Goal: Task Accomplishment & Management: Complete application form

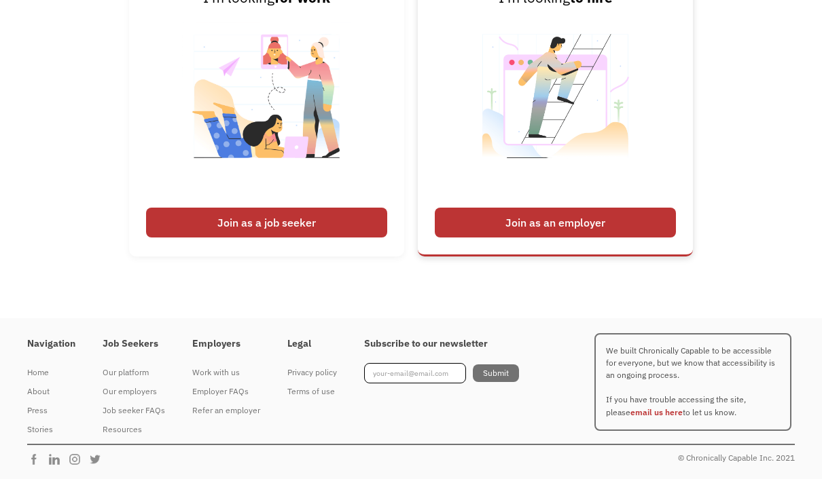
scroll to position [3320, 0]
click at [46, 400] on div "About" at bounding box center [51, 392] width 48 height 16
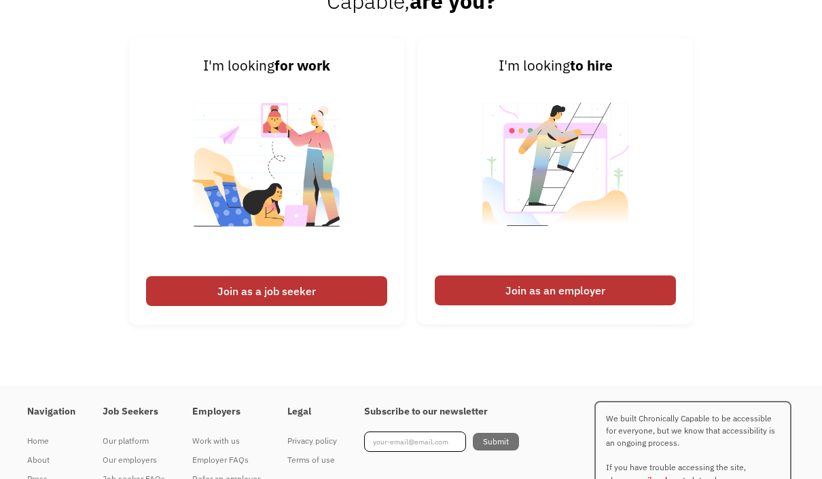
scroll to position [2015, 0]
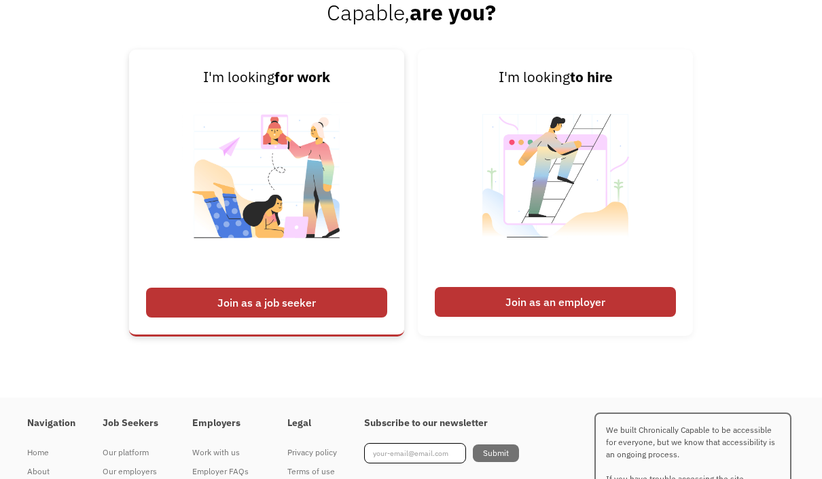
click at [352, 318] on div "Join as a job seeker" at bounding box center [266, 303] width 241 height 30
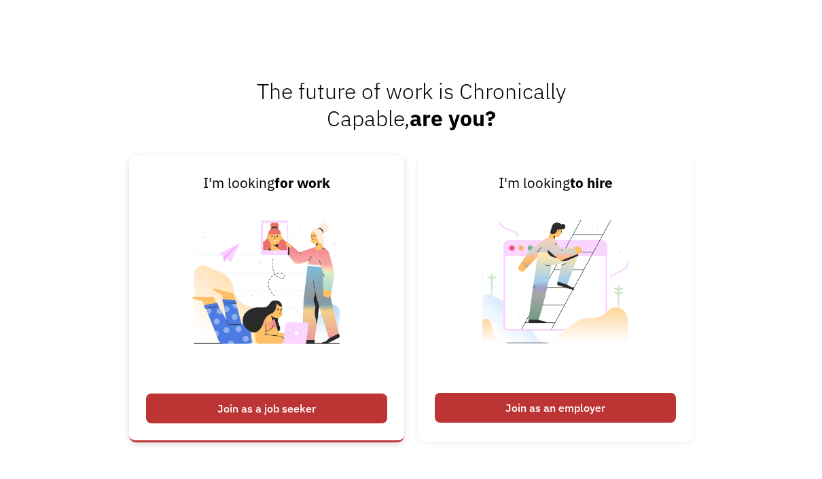
scroll to position [1946, 0]
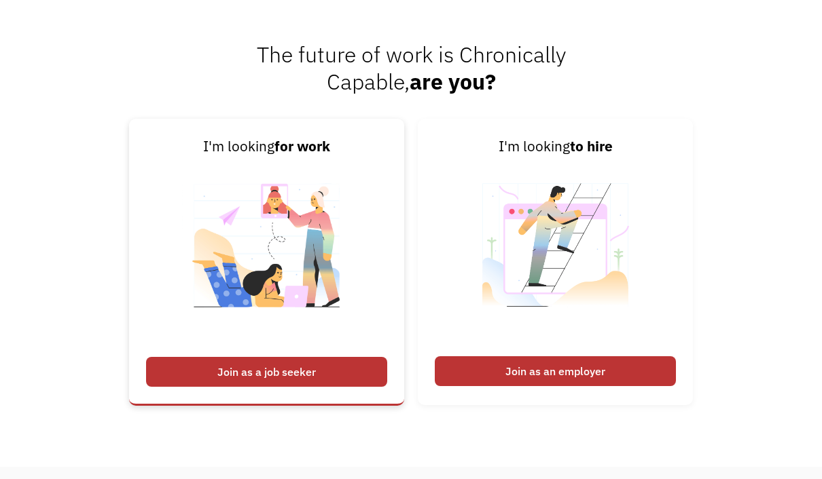
click at [343, 387] on div "Join as a job seeker" at bounding box center [266, 372] width 241 height 30
click at [231, 387] on div "Join as a job seeker" at bounding box center [266, 372] width 241 height 30
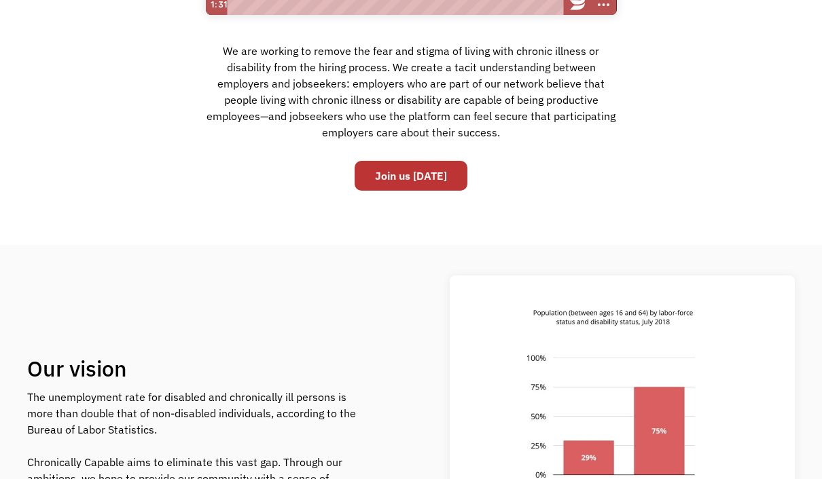
scroll to position [0, 0]
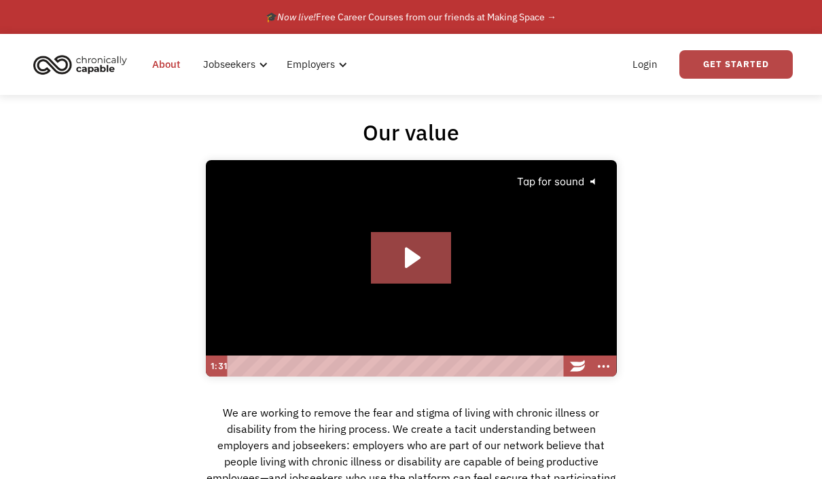
click at [699, 77] on link "Get Started" at bounding box center [735, 64] width 113 height 29
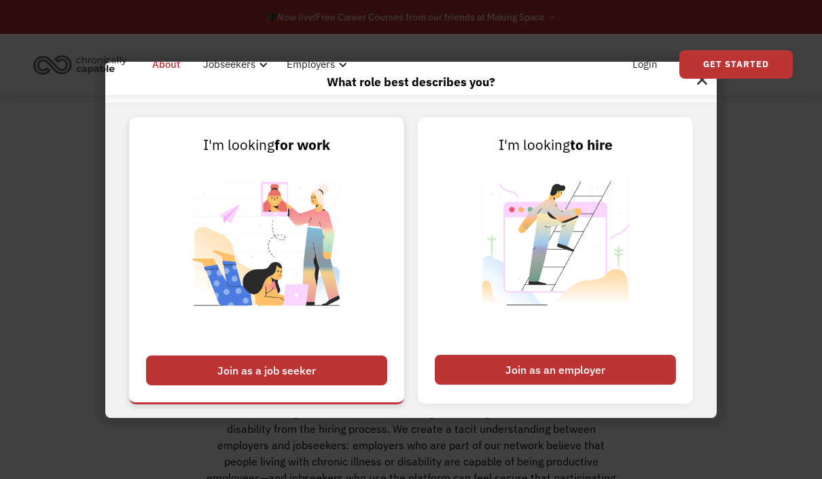
click at [352, 386] on div "Join as a job seeker" at bounding box center [266, 371] width 241 height 30
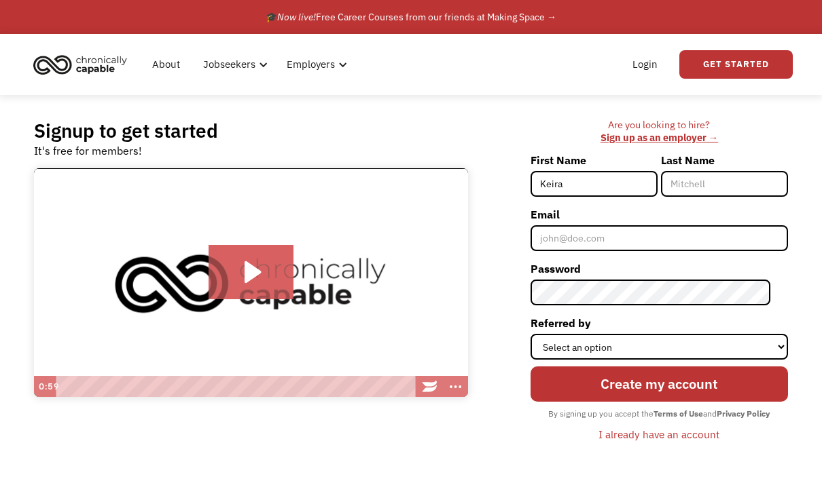
type input "Keira"
type input "Zerweck"
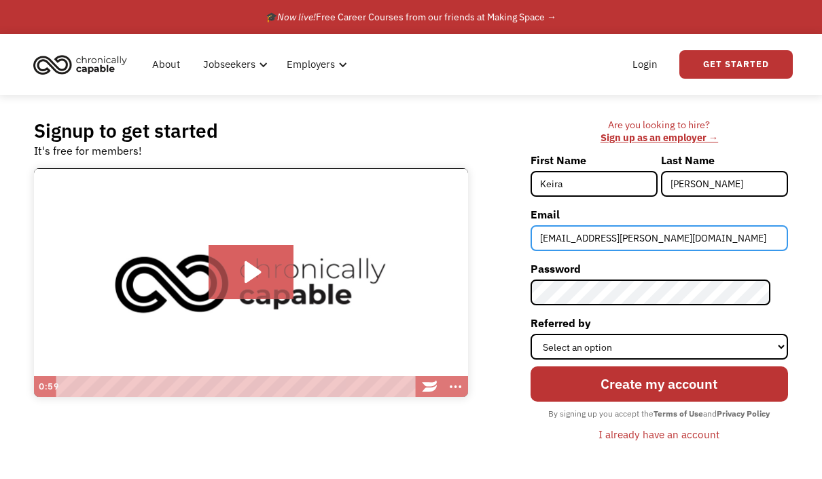
type input "keira.zerweck@gmail.com"
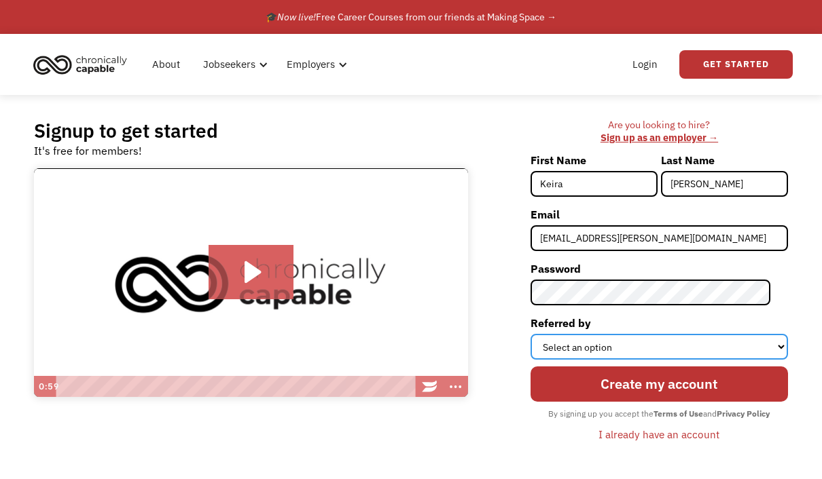
select select "Search Engine"
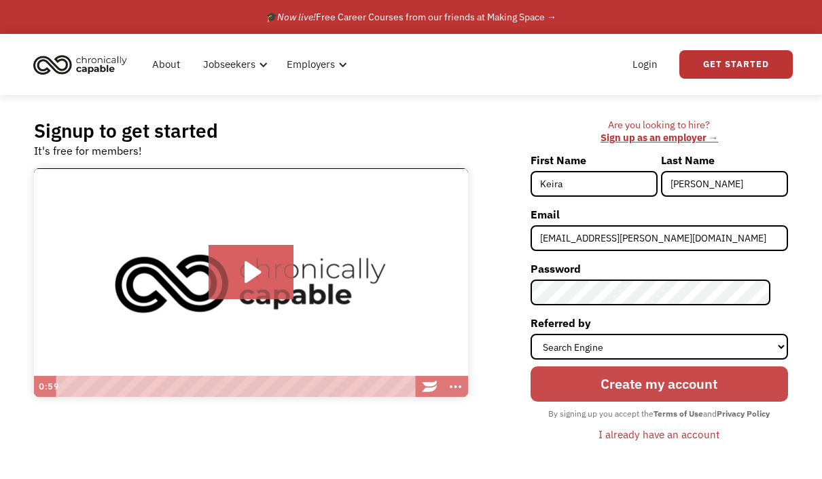
click at [667, 391] on input "Create my account" at bounding box center [658, 384] width 257 height 35
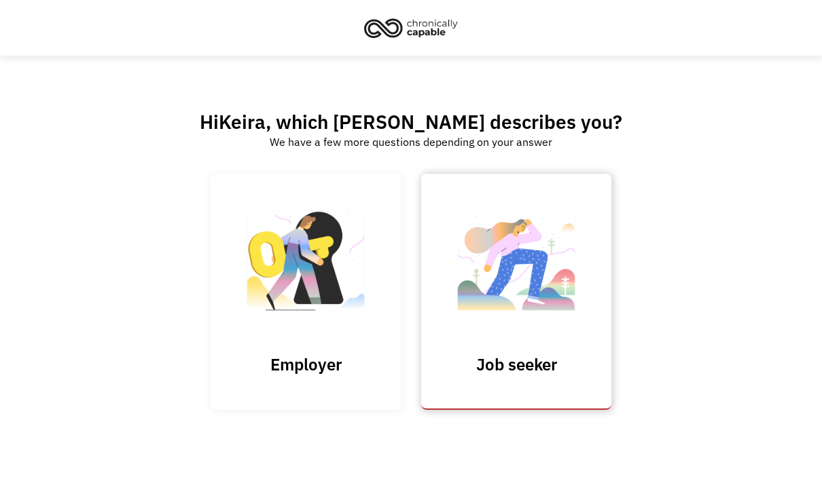
click at [538, 333] on img at bounding box center [516, 267] width 136 height 132
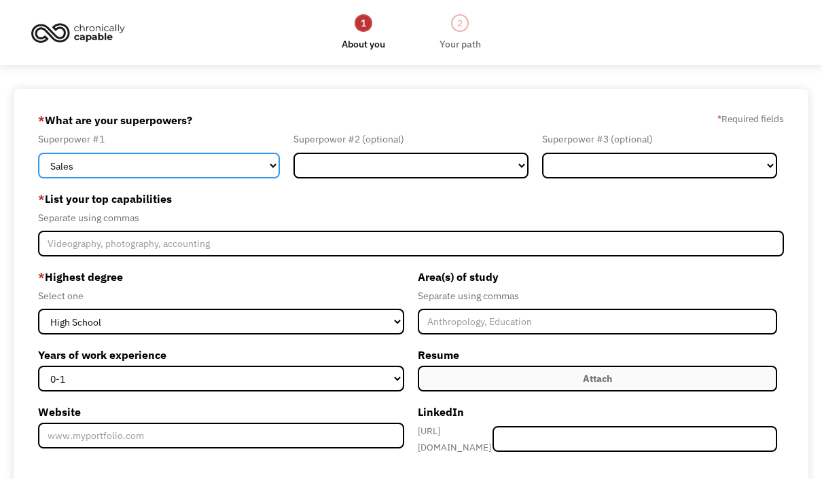
select select "Technology"
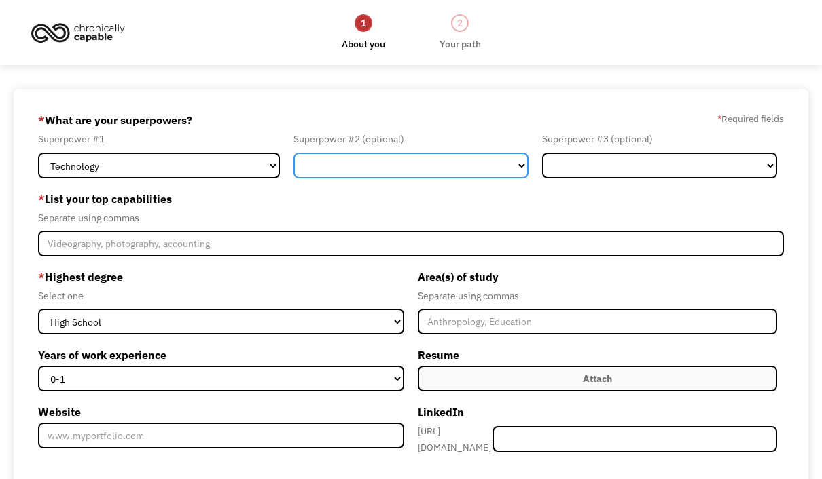
select select "Design"
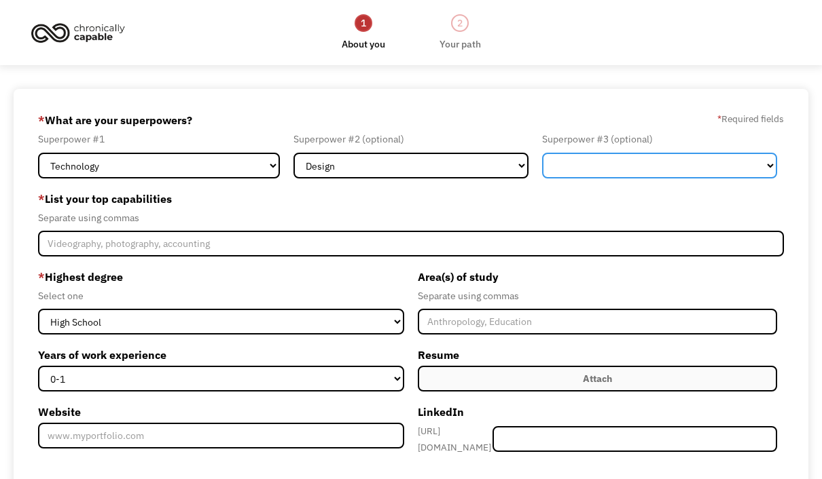
select select "Marketing"
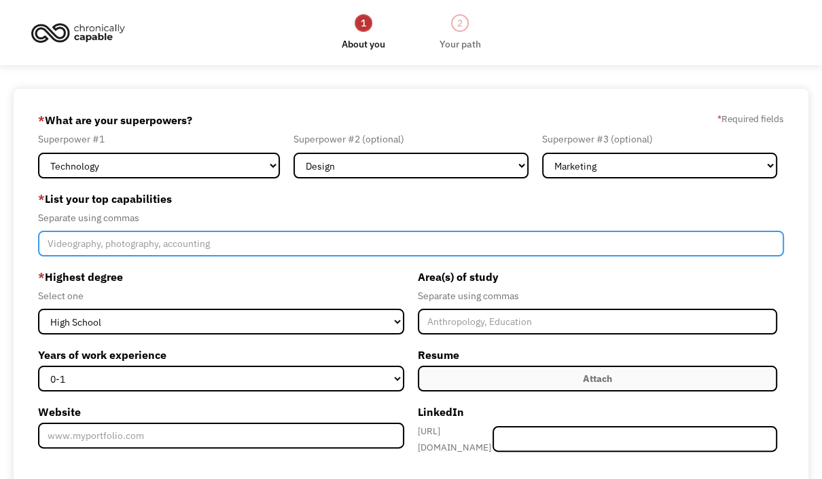
click at [158, 253] on input "Member-Create-Step1" at bounding box center [410, 244] width 745 height 26
click at [291, 250] on input "Product management, product roadmap, product design, hardware product managemen…" at bounding box center [410, 244] width 745 height 26
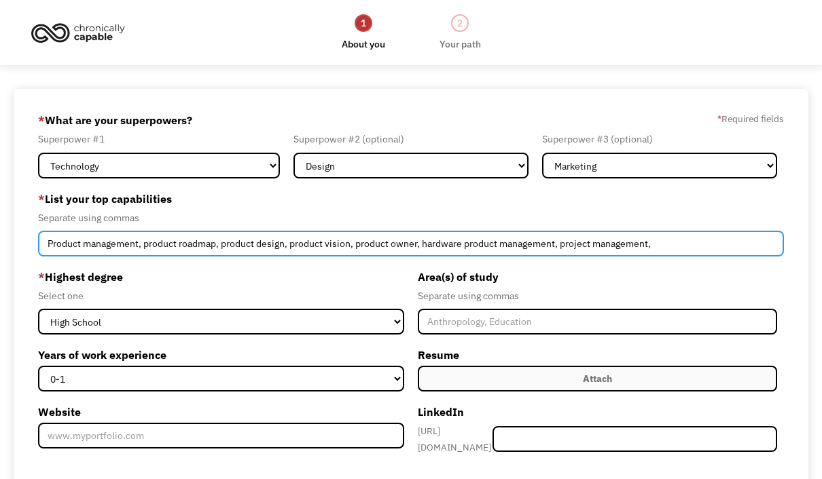
click at [699, 257] on input "Product management, product roadmap, product design, product vision, product ow…" at bounding box center [410, 244] width 745 height 26
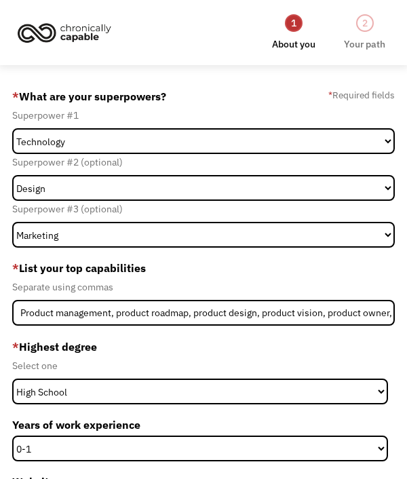
drag, startPoint x: 14, startPoint y: 49, endPoint x: -1, endPoint y: -1, distance: 51.6
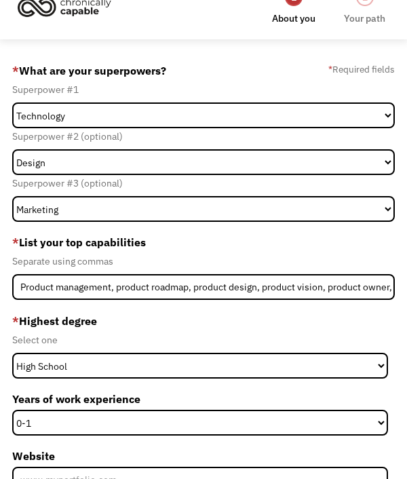
scroll to position [36, 0]
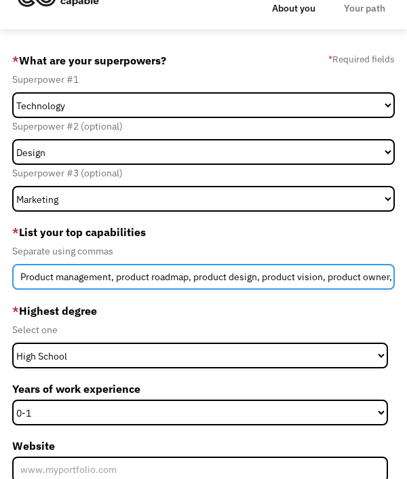
click at [217, 280] on input "Product management, product roadmap, product design, product vision, product ow…" at bounding box center [203, 277] width 383 height 26
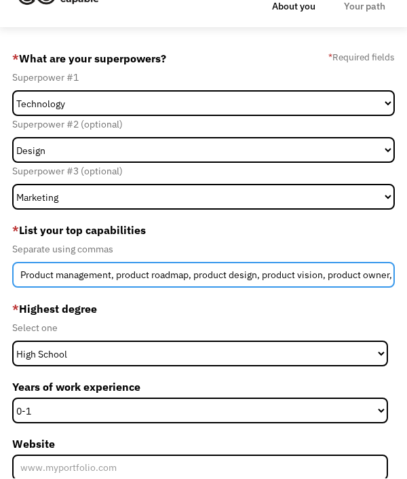
click at [360, 282] on input "Product management, product roadmap, product design, product vision, product ow…" at bounding box center [203, 276] width 383 height 26
click at [130, 277] on input "Product management, product roadmap, product design, product vision, product ow…" at bounding box center [203, 275] width 383 height 26
click at [353, 288] on input "Product management, roadmap, product design, product vision, product owner, har…" at bounding box center [203, 275] width 383 height 26
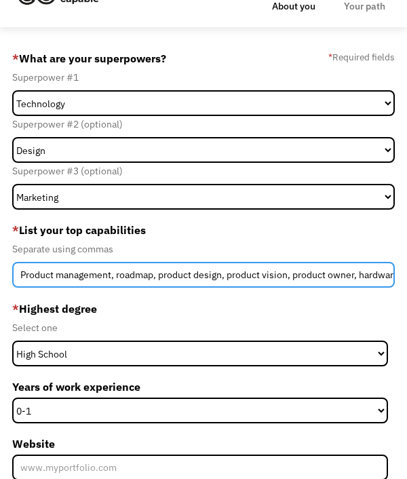
click at [352, 279] on input "Product management, roadmap, product design, product vision, product owner, har…" at bounding box center [203, 275] width 383 height 26
click at [283, 288] on input "Product management, roadmap, product design, product vision, product owner, har…" at bounding box center [203, 275] width 383 height 26
click at [274, 282] on input "Product management, roadmap, product design, product vision, product owner, har…" at bounding box center [203, 275] width 383 height 26
click at [271, 282] on input "Product management, roadmap, product design, product vision, product owner, har…" at bounding box center [203, 275] width 383 height 26
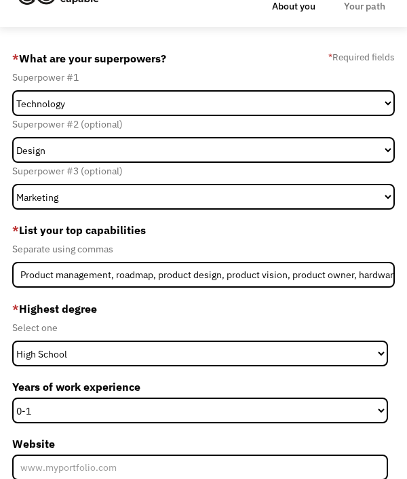
drag, startPoint x: 271, startPoint y: 278, endPoint x: 335, endPoint y: 278, distance: 64.5
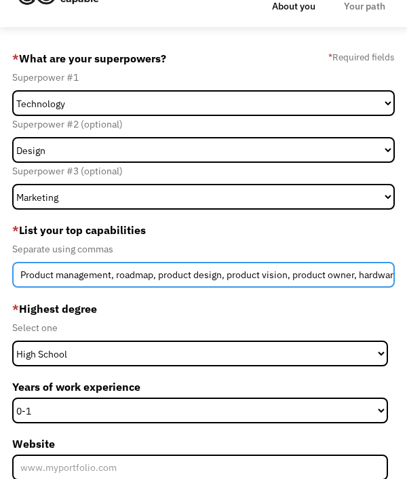
click at [335, 278] on input "Product management, roadmap, product design, product vision, product owner, har…" at bounding box center [203, 275] width 383 height 26
click at [383, 276] on input "Product management, roadmap, product design, product vision, product owner, har…" at bounding box center [203, 275] width 383 height 26
click at [259, 281] on input "Product management, roadmap, product design, product vision, product owner, har…" at bounding box center [203, 275] width 383 height 26
click at [339, 280] on input "Product management, roadmap, product design, product vision, product owner, har…" at bounding box center [203, 275] width 383 height 26
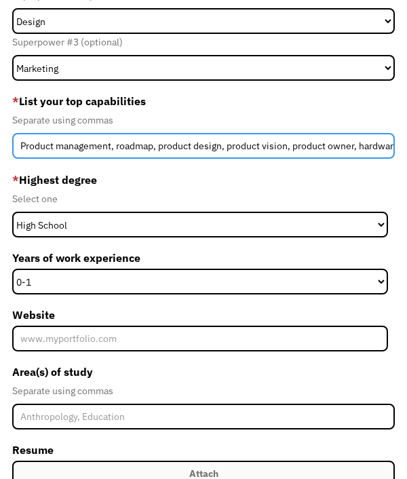
scroll to position [183, 0]
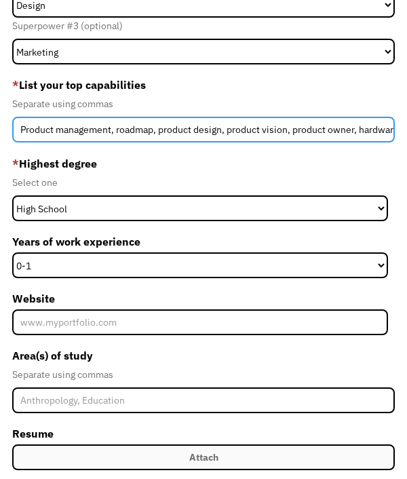
type input "Product management, roadmap, product design, product vision, product owner, har…"
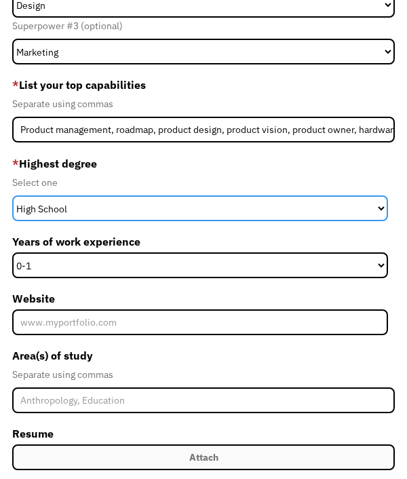
select select "masters"
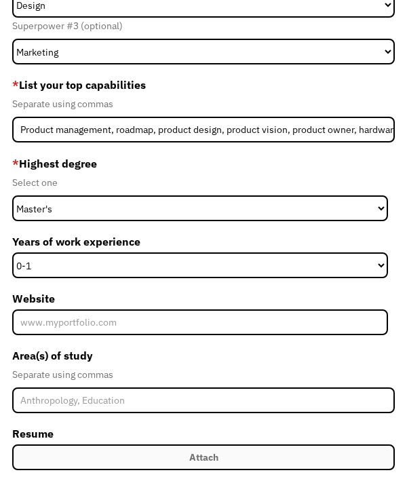
click at [165, 291] on div "* Highest degree Select one High School Associates Bachelors Master's PhD Years…" at bounding box center [203, 249] width 383 height 192
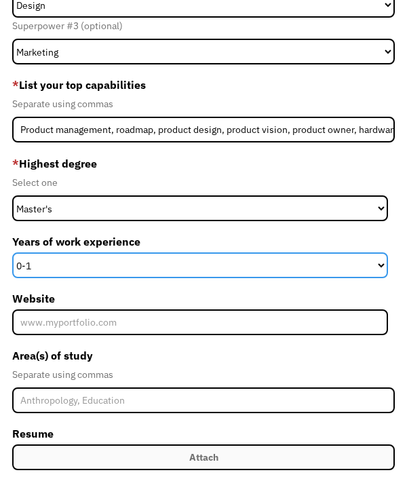
select select "11-15"
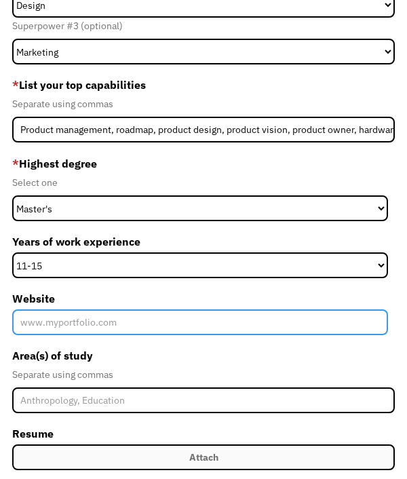
click at [189, 334] on input "Website" at bounding box center [200, 323] width 376 height 26
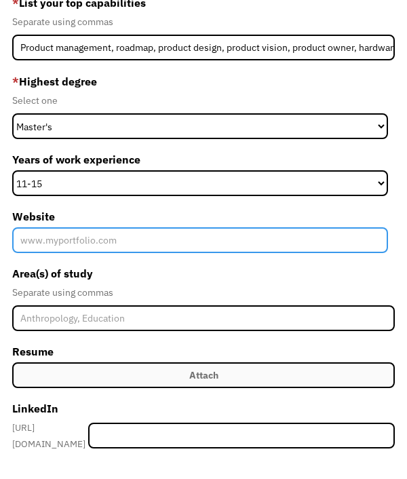
scroll to position [268, 0]
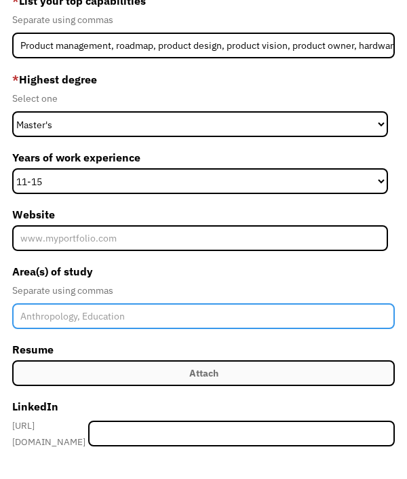
click at [189, 329] on input "Member-Create-Step1" at bounding box center [203, 317] width 383 height 26
type input "P"
click at [106, 327] on input "Member-Create-Step1" at bounding box center [203, 317] width 383 height 26
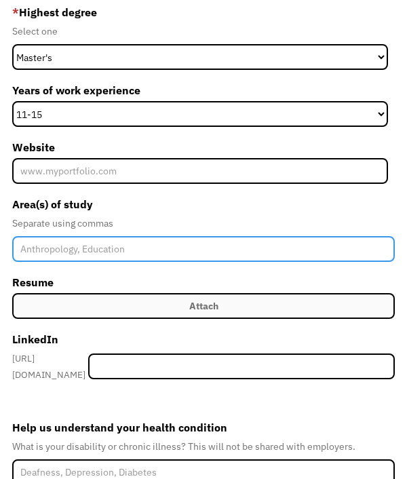
scroll to position [337, 0]
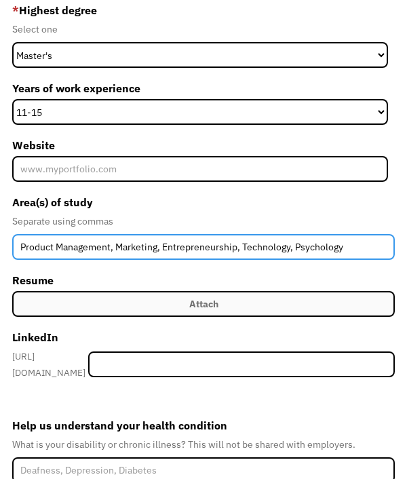
type input "Product Management, Marketing, Entrepreneurship, Technology, Psychology"
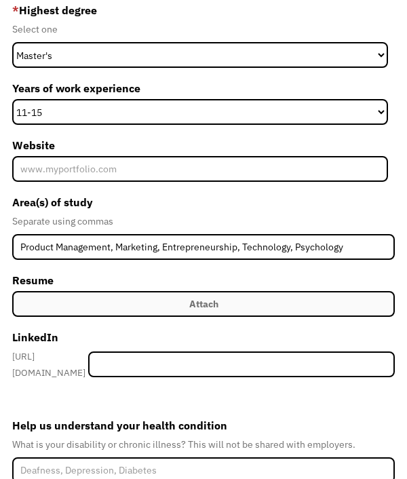
click at [72, 380] on div "https://www.linkedin.com/in/" at bounding box center [203, 364] width 383 height 33
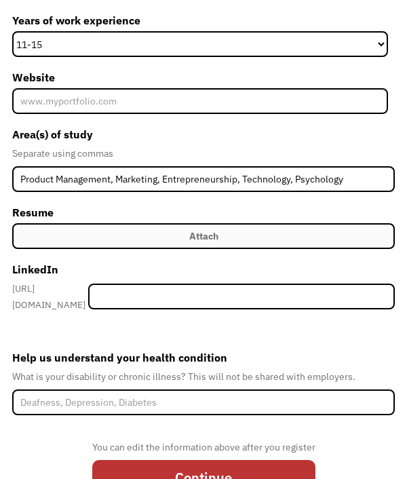
scroll to position [409, 0]
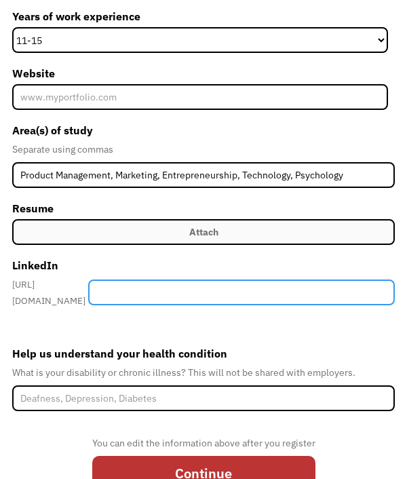
click at [267, 295] on input "Member-Create-Step1" at bounding box center [241, 293] width 307 height 26
type input "Keira Zerweck/"
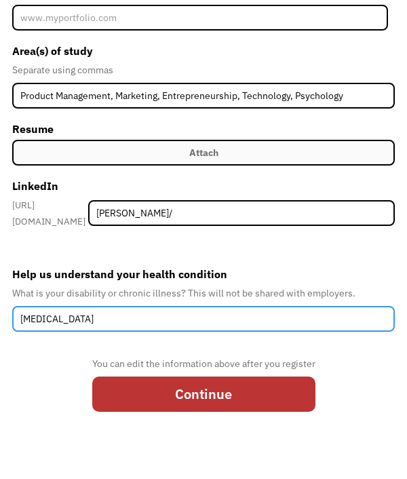
scroll to position [488, 0]
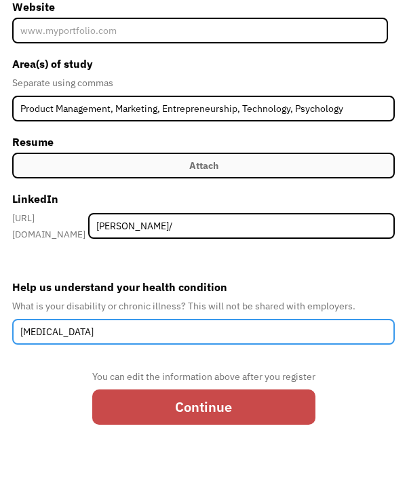
type input "Fibromyalgia"
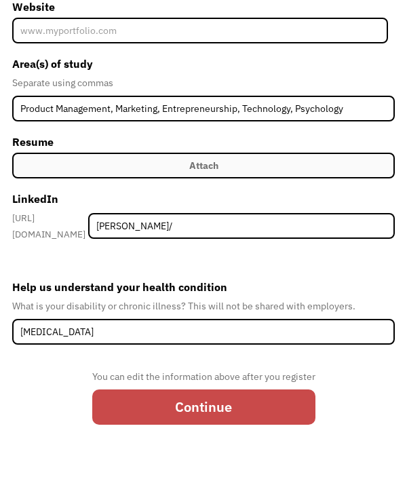
click at [246, 412] on input "Continue" at bounding box center [203, 407] width 223 height 35
type input "Please wait..."
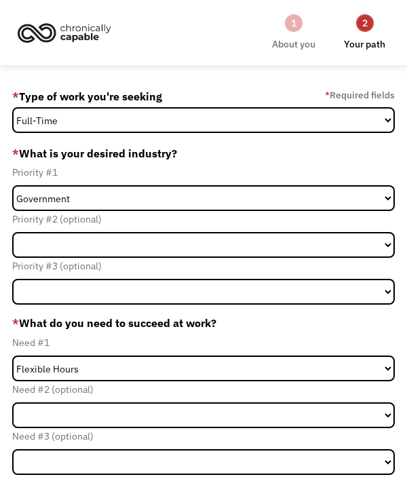
drag, startPoint x: 179, startPoint y: 123, endPoint x: 86, endPoint y: 155, distance: 98.6
click at [0, 0] on html "1 About you 2 Your path Dashboard 68b711afda0342d5094d06e0 [EMAIL_ADDRESS][PERS…" at bounding box center [203, 239] width 407 height 479
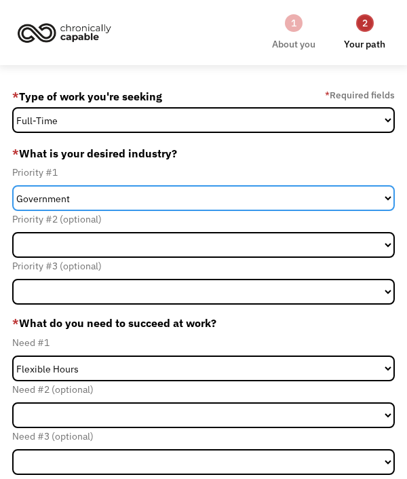
select select "Tech & Engineering"
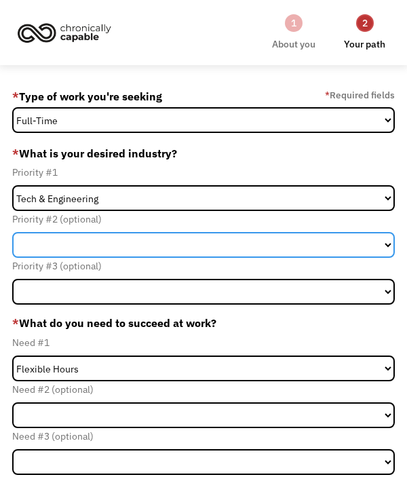
select select "Health & Social Care"
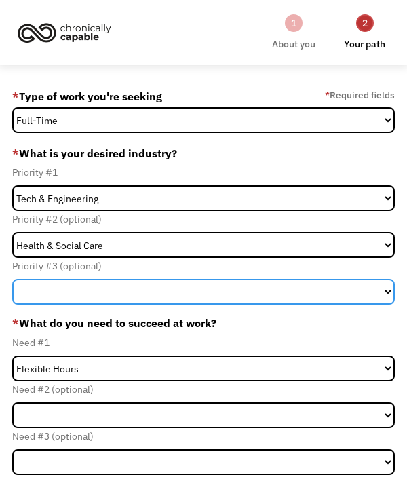
select select "Creative & Design"
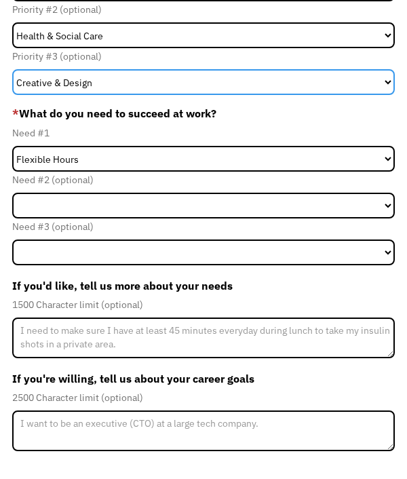
scroll to position [217, 0]
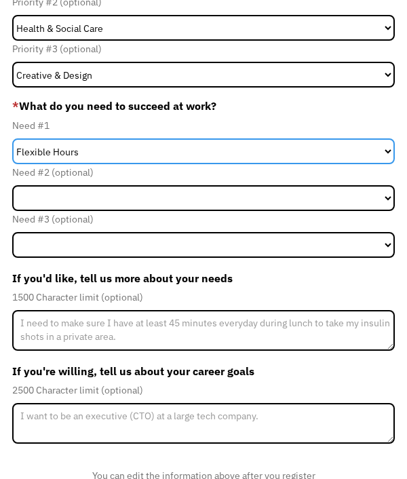
select select "Remote Work"
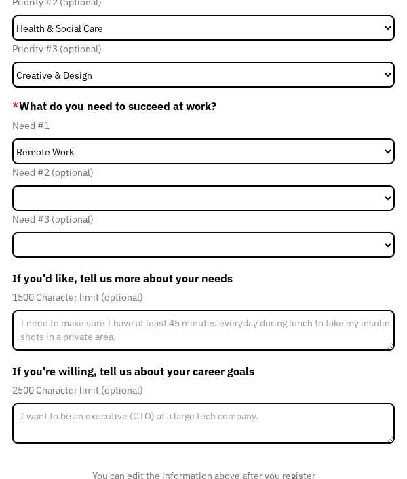
click at [107, 223] on div "Need #3 (optional)" at bounding box center [203, 219] width 383 height 16
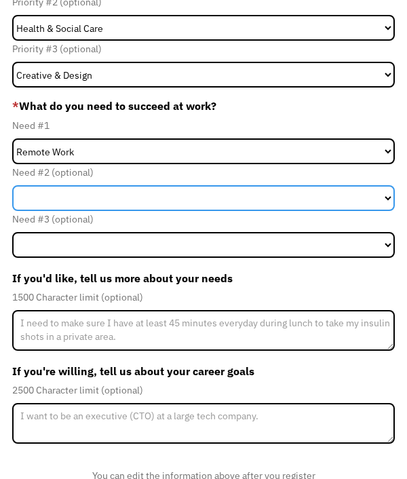
select select "Flexible Hours"
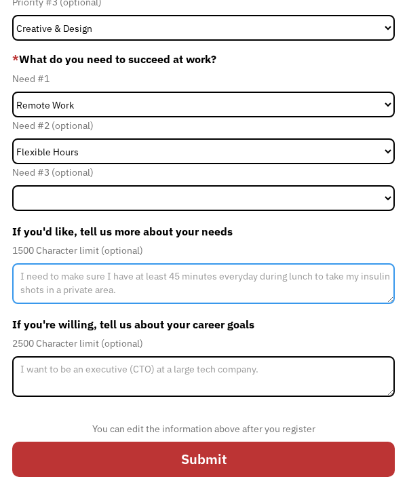
scroll to position [263, 0]
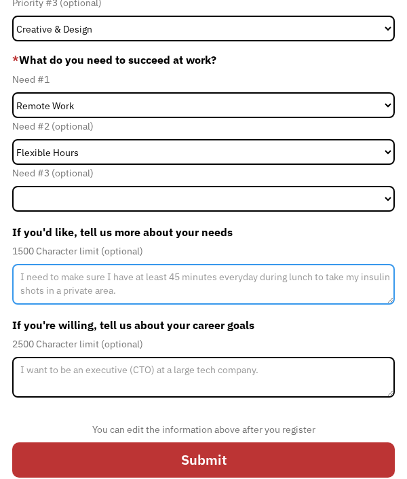
click at [131, 284] on textarea "Member-Update-Form-Step2" at bounding box center [203, 285] width 383 height 41
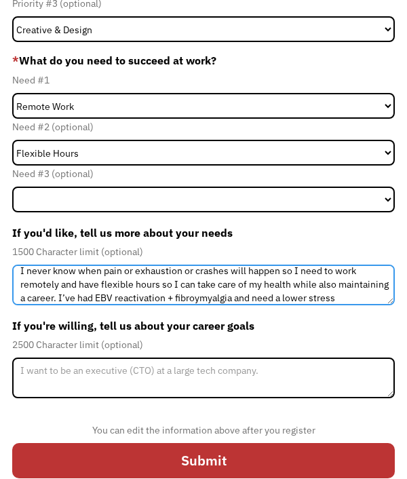
scroll to position [20, 0]
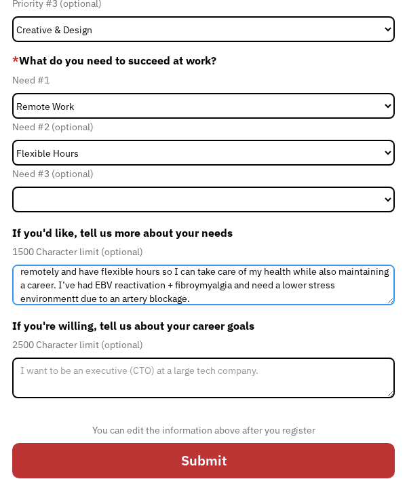
click at [71, 301] on textarea "I never know when pain or exhaustion or crashes will happen so I need to work r…" at bounding box center [203, 285] width 383 height 41
click at [218, 292] on textarea "I never know when pain or exhaustion or crashes will happen so I need to work r…" at bounding box center [203, 285] width 383 height 41
click at [236, 306] on textarea "I never know when pain or exhaustion or crashes will happen so I need to work r…" at bounding box center [203, 285] width 383 height 41
type textarea "I never know when pain or exhaustion or crashes will happen so I need to work r…"
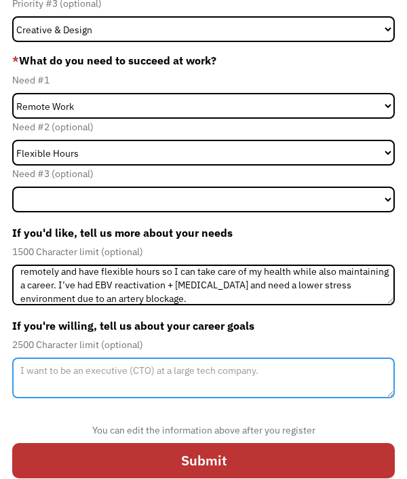
click at [167, 384] on textarea "Member-Update-Form-Step2" at bounding box center [203, 378] width 383 height 41
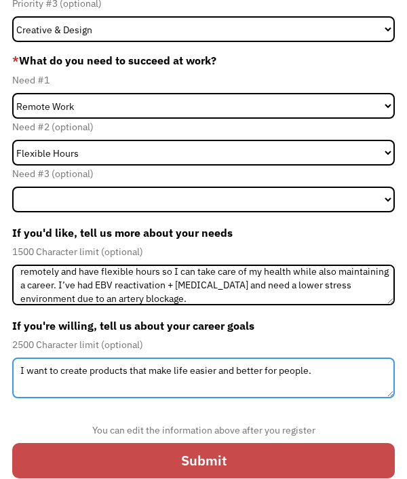
type textarea "I want to create products that make life easier and better for people."
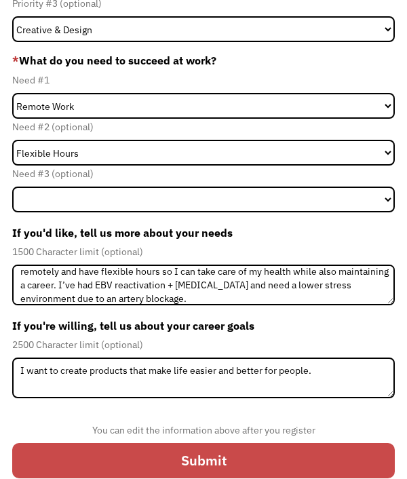
click at [327, 468] on input "Submit" at bounding box center [203, 460] width 383 height 35
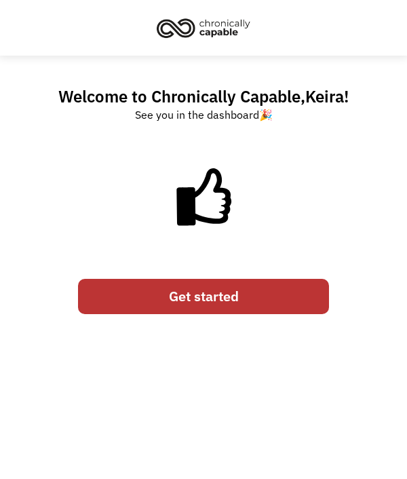
click at [268, 307] on link "Get started" at bounding box center [203, 296] width 251 height 35
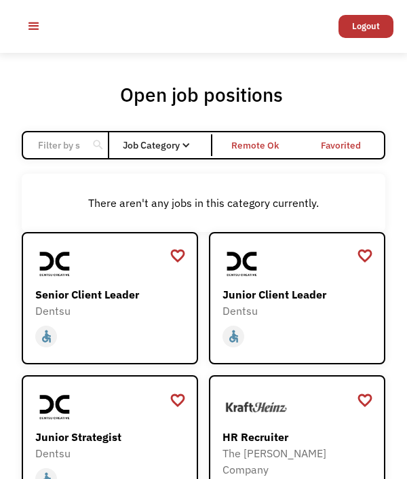
click at [260, 153] on div "Remote Ok" at bounding box center [256, 145] width 48 height 16
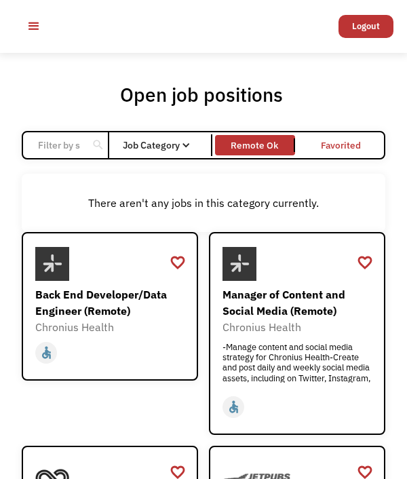
click at [185, 155] on div "Job Category" at bounding box center [163, 145] width 81 height 22
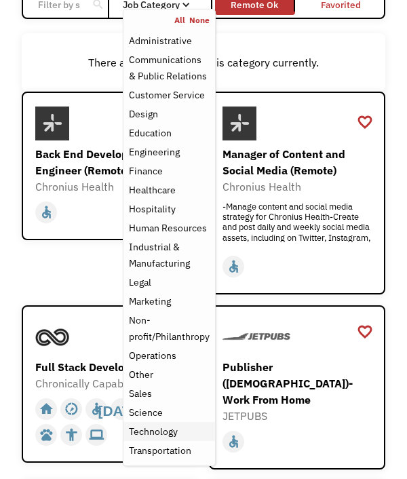
scroll to position [142, 0]
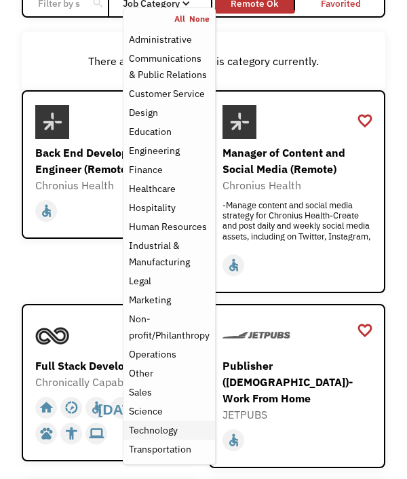
click at [176, 436] on div "Technology" at bounding box center [153, 430] width 49 height 16
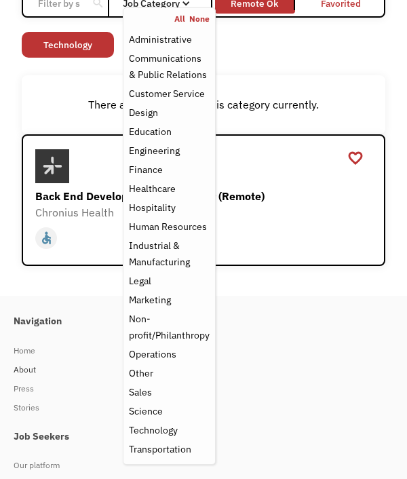
click at [311, 378] on div "About" at bounding box center [197, 370] width 367 height 16
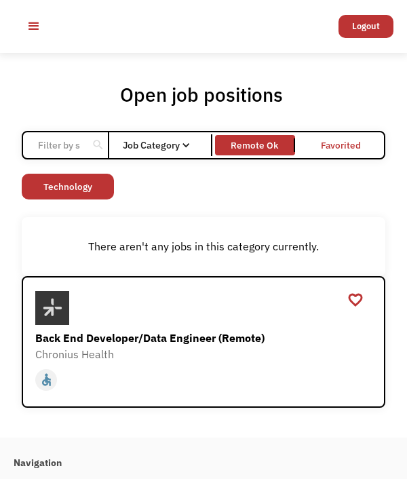
click at [73, 146] on input "Email Form" at bounding box center [59, 145] width 58 height 26
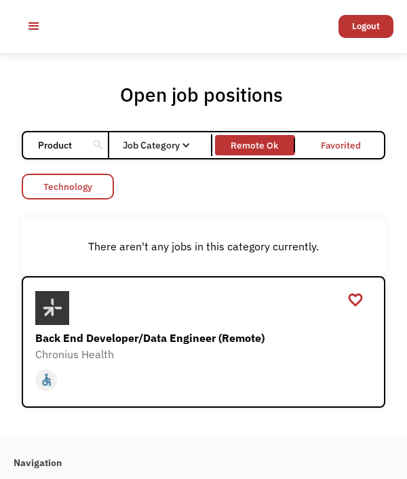
type input "Product"
click input "Email Form" at bounding box center [0, 0] width 0 height 0
click at [103, 196] on link "Technology" at bounding box center [68, 187] width 92 height 26
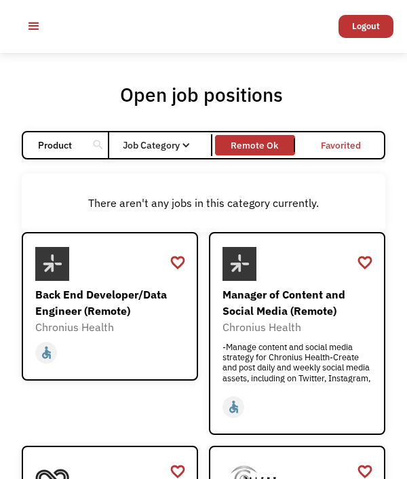
click at [50, 158] on input "Product" at bounding box center [59, 145] width 58 height 26
click input "Email Form" at bounding box center [0, 0] width 0 height 0
click at [104, 154] on div "search" at bounding box center [98, 145] width 13 height 20
click at [99, 153] on div "search" at bounding box center [98, 145] width 13 height 20
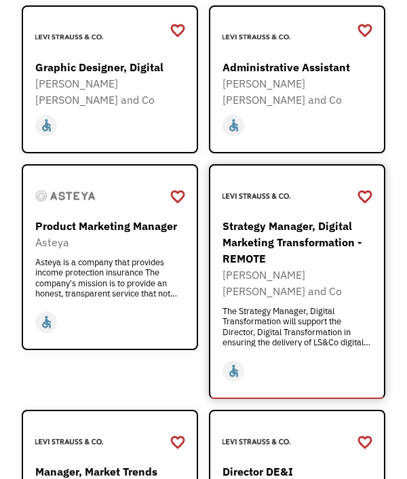
scroll to position [612, 0]
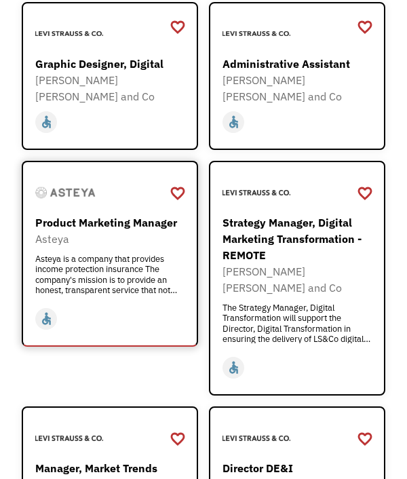
click at [126, 258] on div "Asteya is a company that provides income protection insurance The company's mis…" at bounding box center [109, 274] width 149 height 41
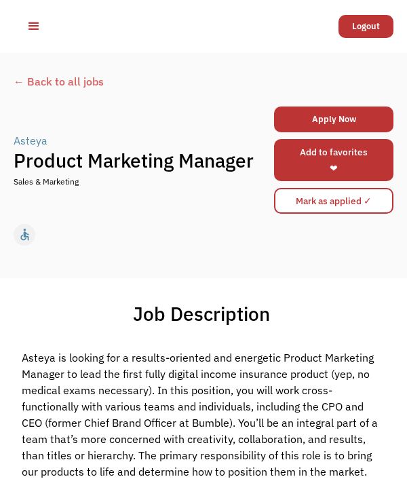
click at [336, 157] on link "Add to favorites ❤" at bounding box center [334, 160] width 120 height 42
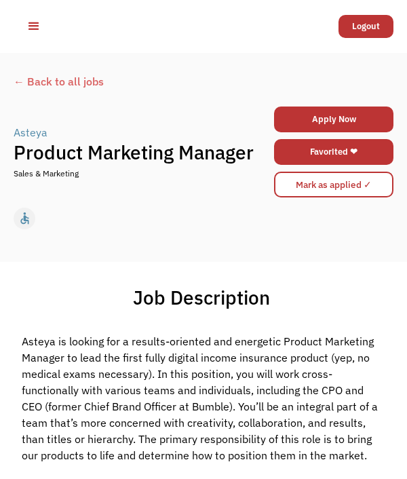
click at [24, 81] on div "← Back to all jobs" at bounding box center [204, 88] width 380 height 30
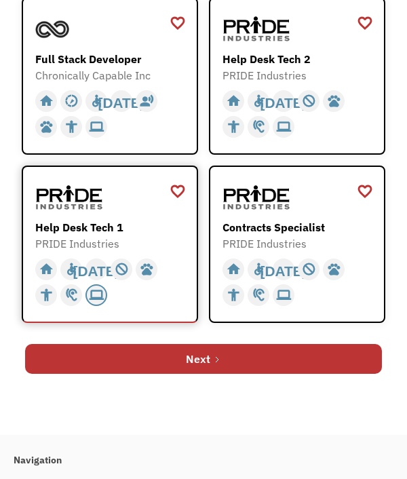
scroll to position [913, 0]
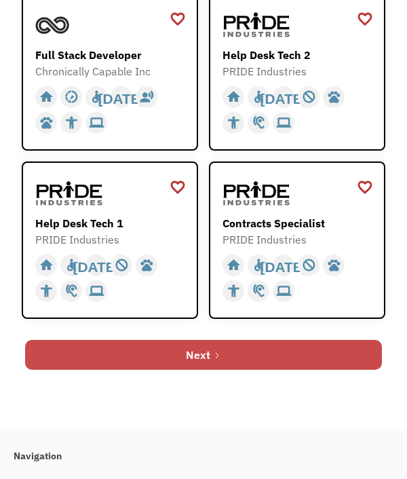
click at [98, 360] on link "Next" at bounding box center [203, 355] width 357 height 30
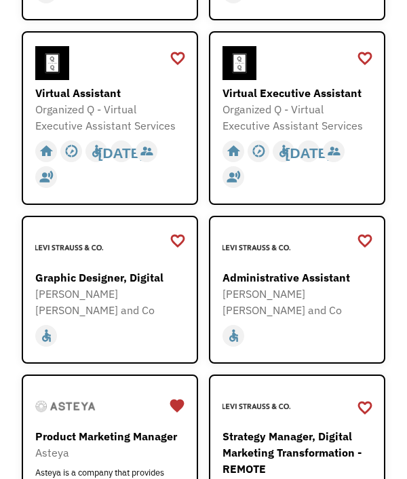
scroll to position [759, 0]
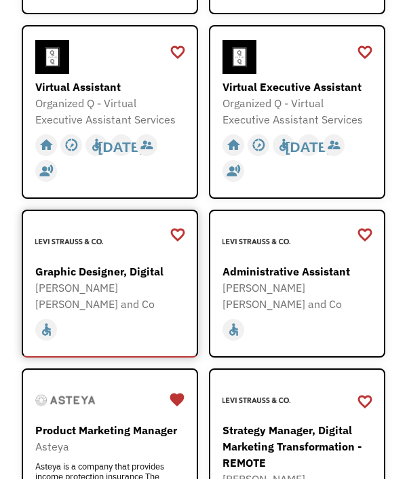
click at [175, 245] on div "favorite_border" at bounding box center [178, 235] width 16 height 20
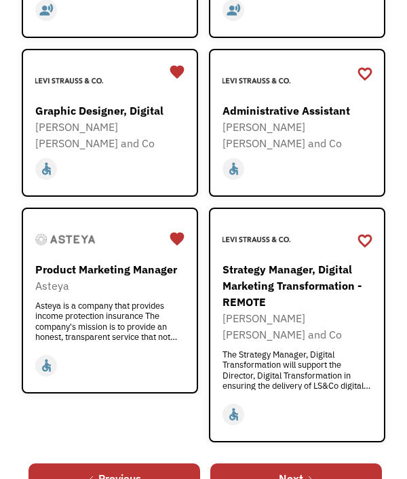
scroll to position [928, 0]
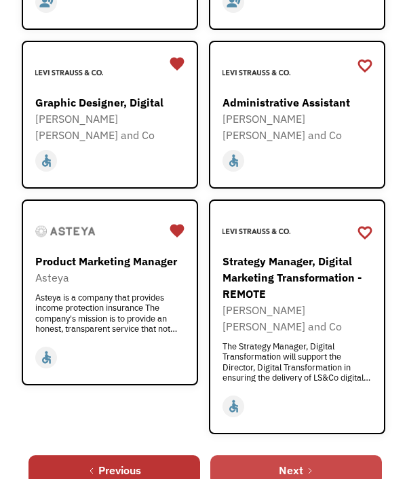
click at [252, 456] on link "Next" at bounding box center [296, 471] width 172 height 30
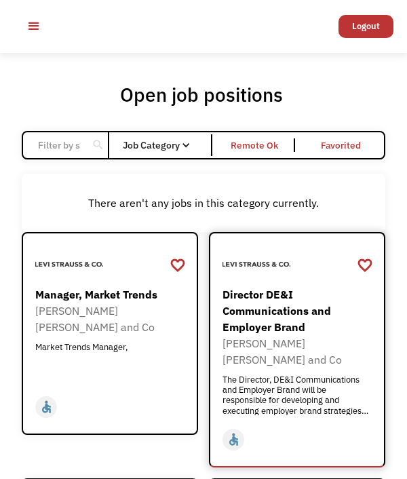
click at [251, 414] on div "Director DE&I Communications and Employer Brand [PERSON_NAME] [PERSON_NAME] and…" at bounding box center [297, 334] width 149 height 175
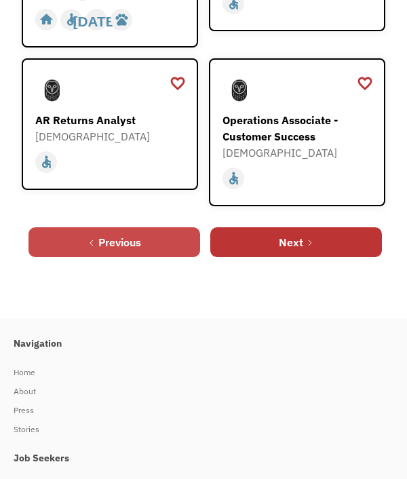
scroll to position [1059, 0]
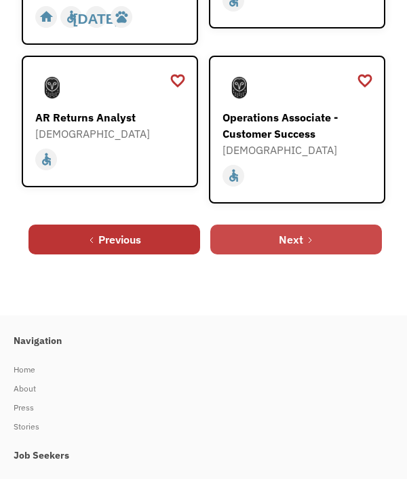
click at [268, 233] on link "Next" at bounding box center [296, 240] width 172 height 30
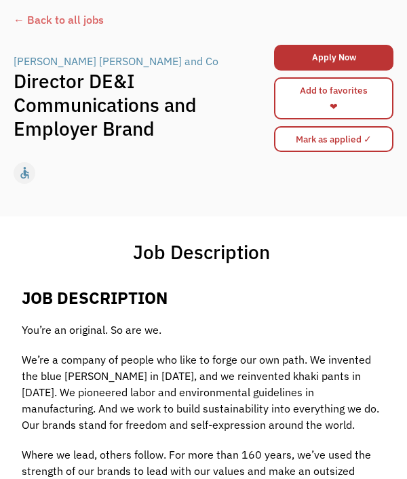
scroll to position [52, 0]
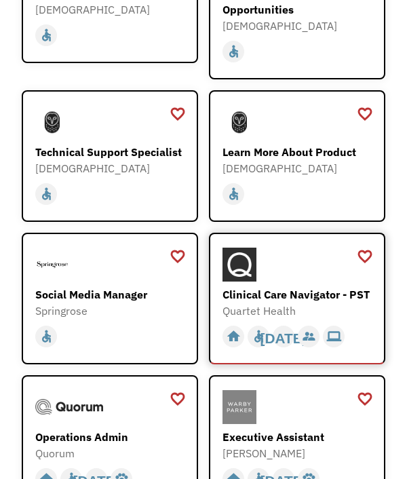
scroll to position [462, 0]
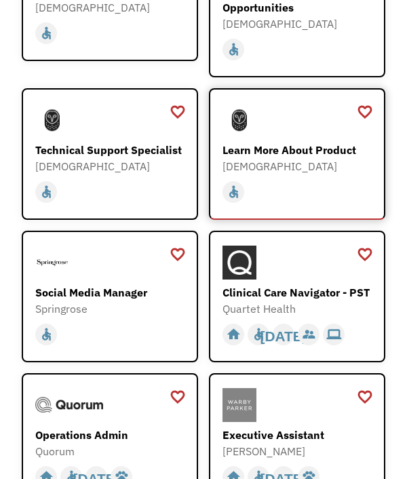
click at [285, 158] on div "Learn More About Product" at bounding box center [297, 150] width 149 height 16
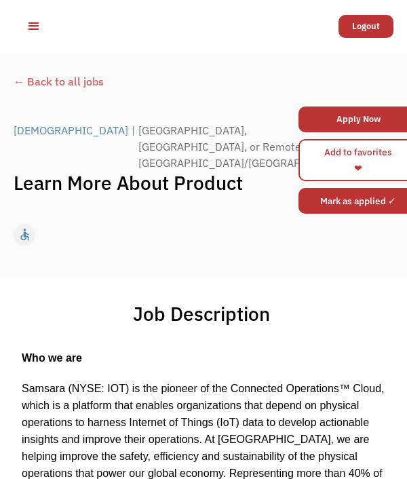
click at [337, 155] on link "Add to favorites ❤" at bounding box center [359, 160] width 120 height 42
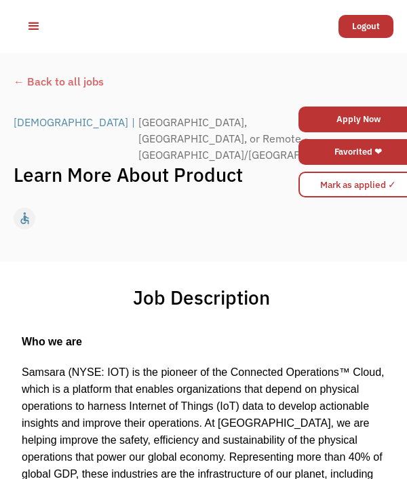
click at [54, 81] on div "← Back to all jobs" at bounding box center [204, 88] width 380 height 30
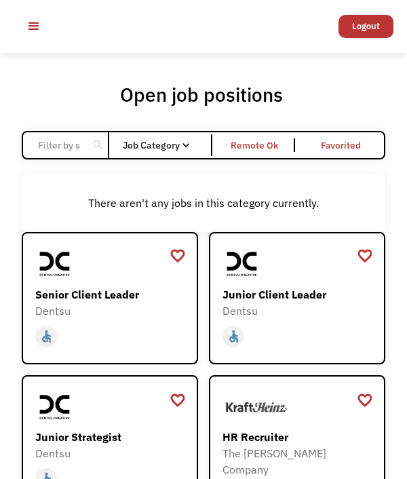
click at [73, 150] on input "Email Form" at bounding box center [59, 145] width 58 height 26
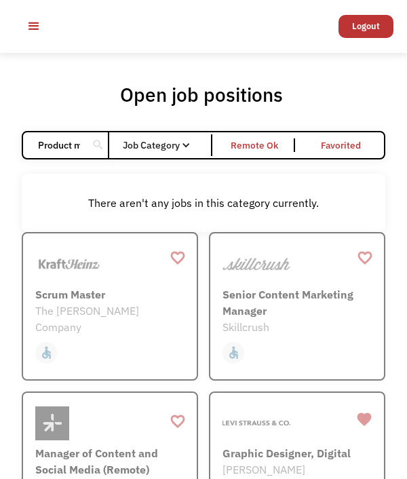
click input "Email Form" at bounding box center [0, 0] width 0 height 0
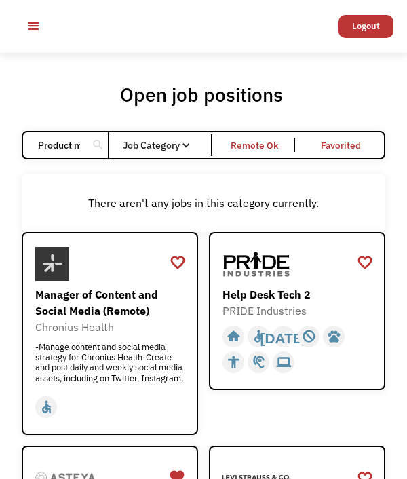
click at [70, 148] on input "Product manager" at bounding box center [59, 145] width 58 height 26
type input "Product management"
click input "Email Form" at bounding box center [0, 0] width 0 height 0
click at [221, 211] on div "There aren't any jobs in this category currently." at bounding box center [204, 203] width 350 height 16
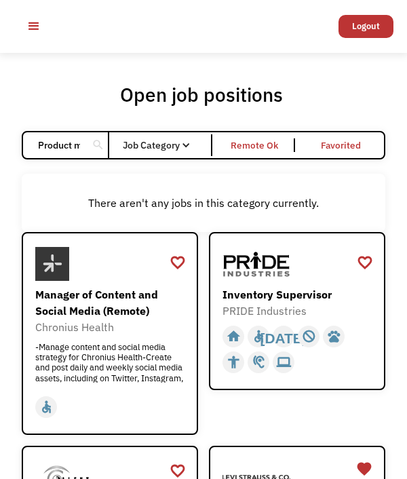
click at [221, 211] on div "There aren't any jobs in this category currently." at bounding box center [204, 203] width 350 height 16
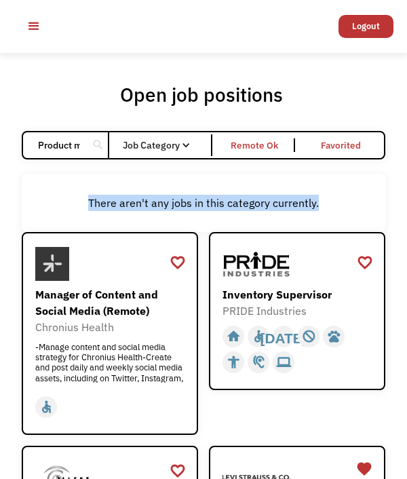
click at [221, 211] on div "There aren't any jobs in this category currently." at bounding box center [204, 203] width 350 height 16
